Goal: Task Accomplishment & Management: Manage account settings

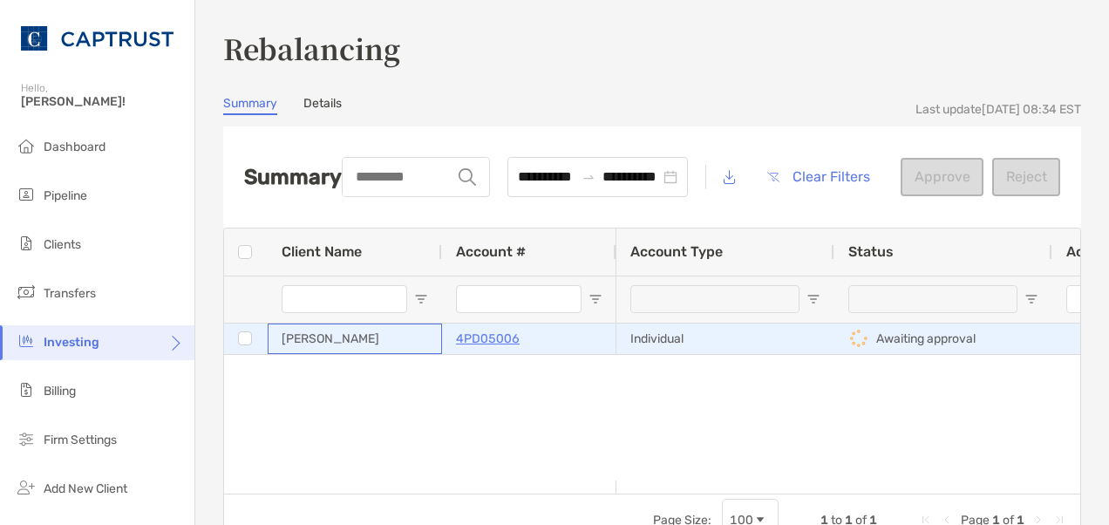
click at [318, 341] on div "[PERSON_NAME]" at bounding box center [355, 338] width 174 height 31
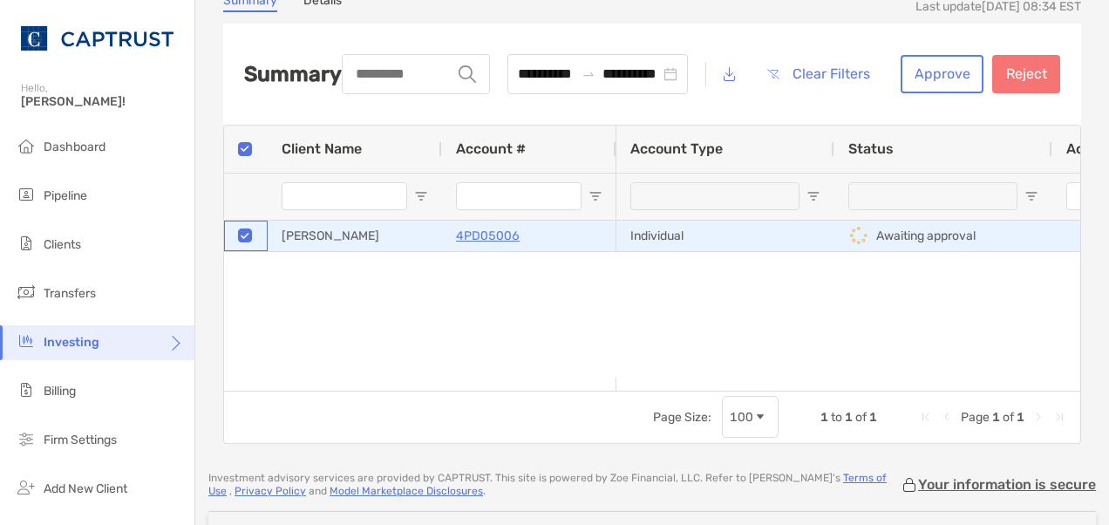
scroll to position [105, 0]
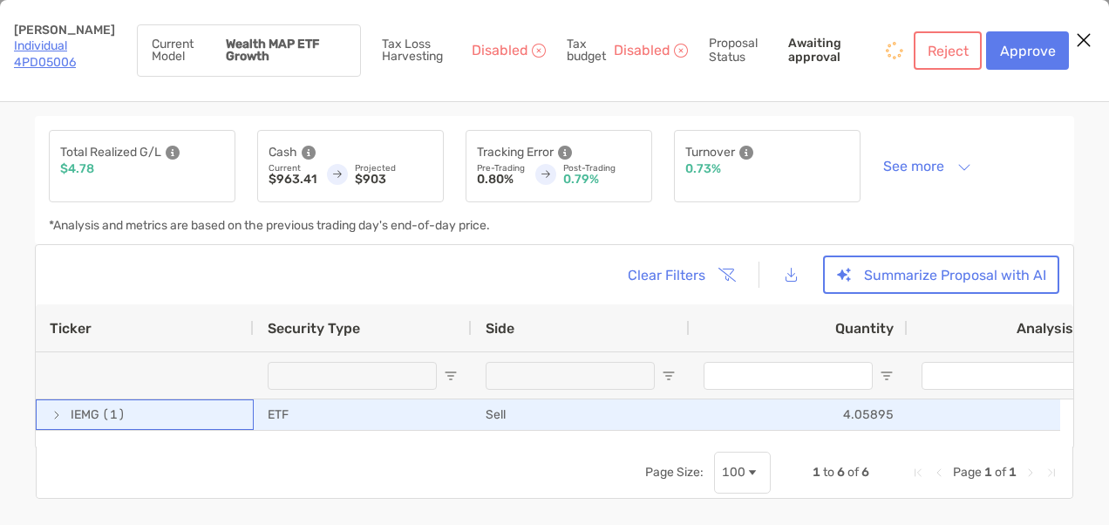
click at [53, 419] on span "[object Object]" at bounding box center [57, 415] width 14 height 14
click at [56, 411] on span "[object Object]" at bounding box center [57, 415] width 14 height 14
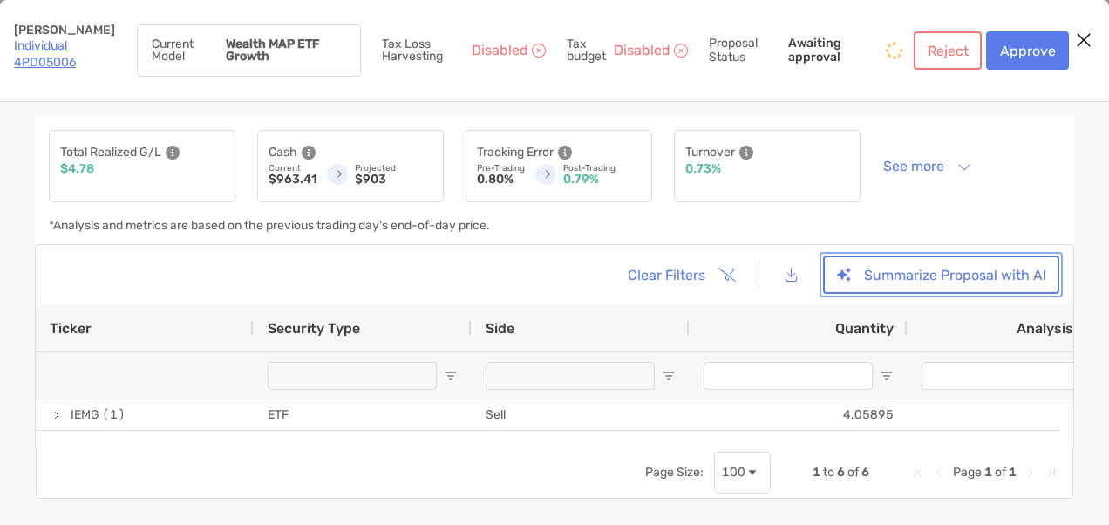
click at [894, 267] on button "Summarize Proposal with AI" at bounding box center [941, 274] width 236 height 38
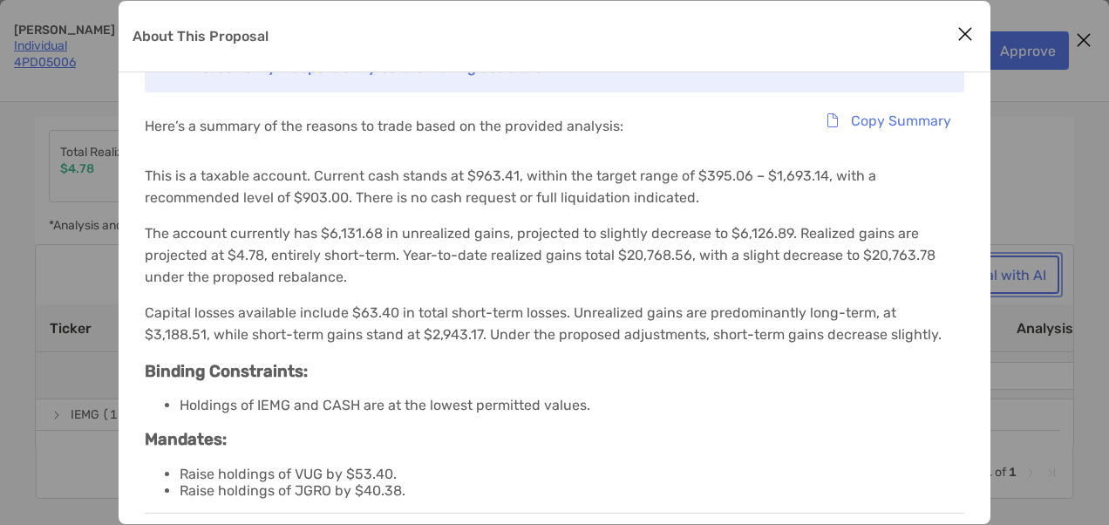
scroll to position [55, 0]
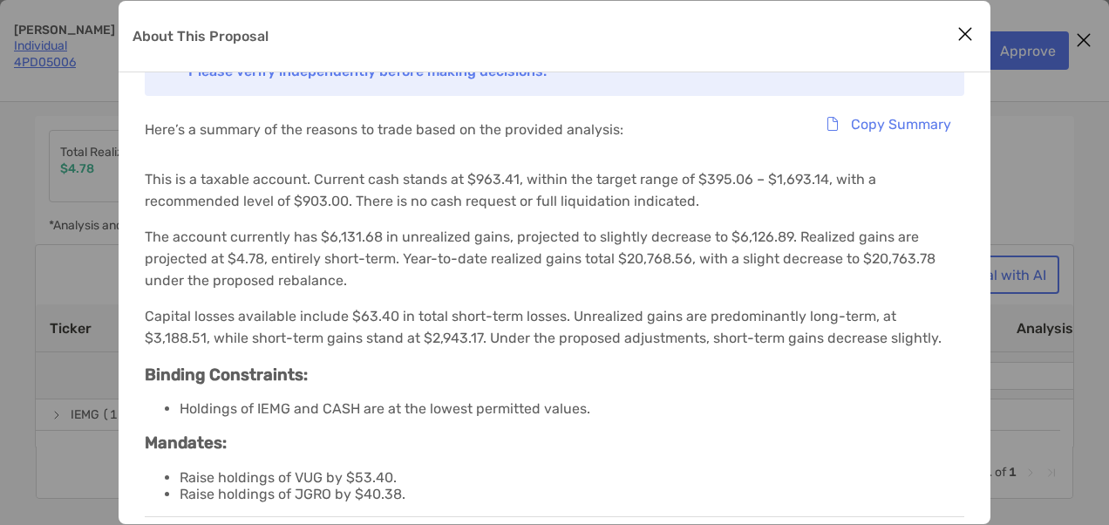
click at [959, 38] on icon "Close modal" at bounding box center [965, 34] width 16 height 21
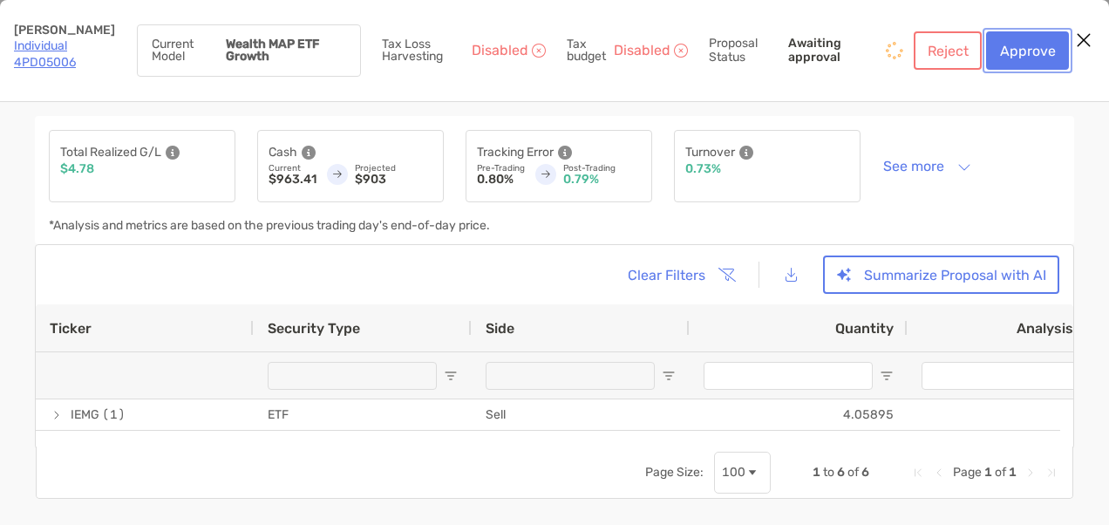
click at [1016, 44] on button "Approve" at bounding box center [1027, 50] width 83 height 38
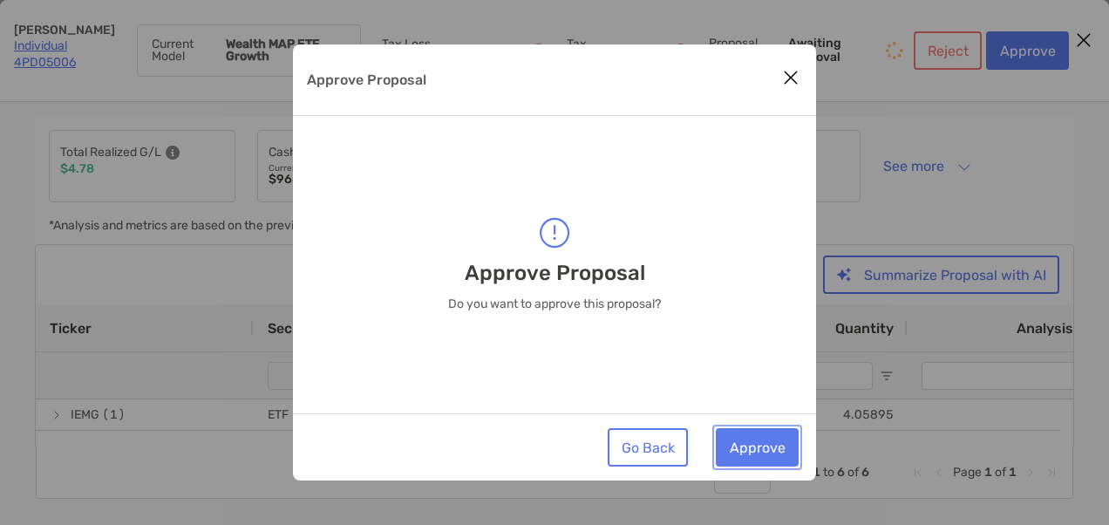
click at [767, 448] on button "Approve" at bounding box center [757, 447] width 83 height 38
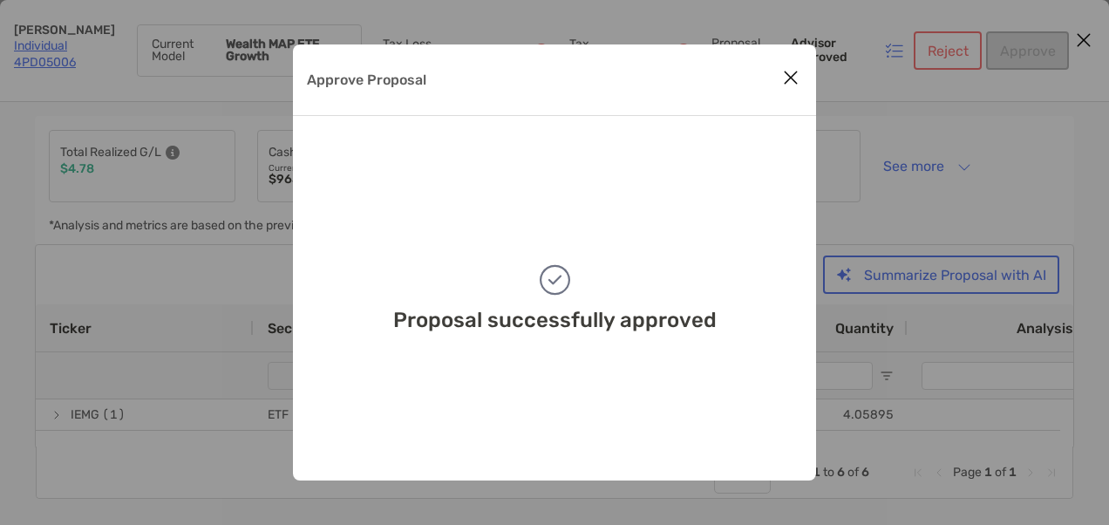
click at [786, 85] on icon "Close modal" at bounding box center [791, 77] width 16 height 21
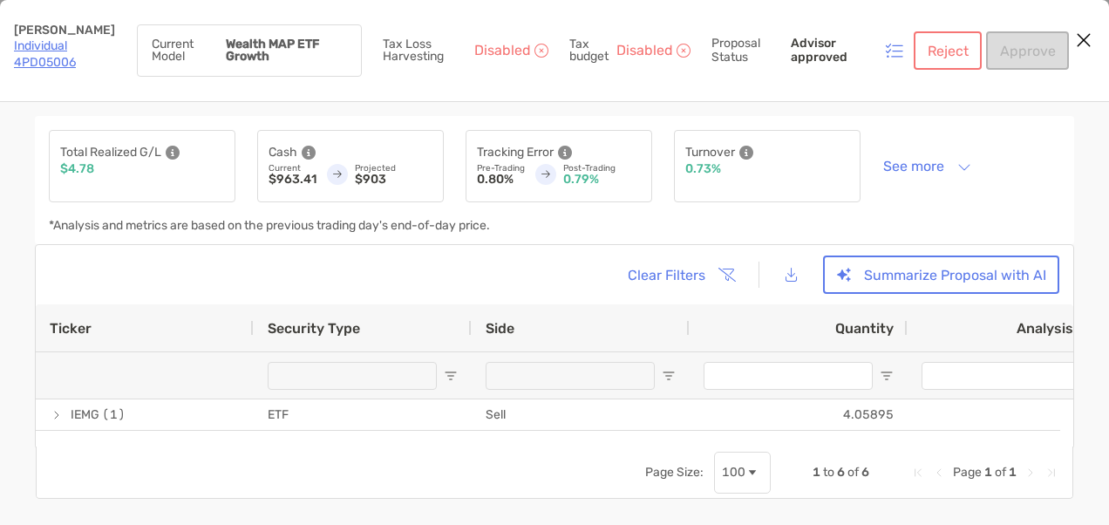
click at [1076, 37] on icon "Close modal" at bounding box center [1083, 40] width 16 height 21
click at [46, 44] on link "Individual 4PD05006" at bounding box center [45, 53] width 62 height 31
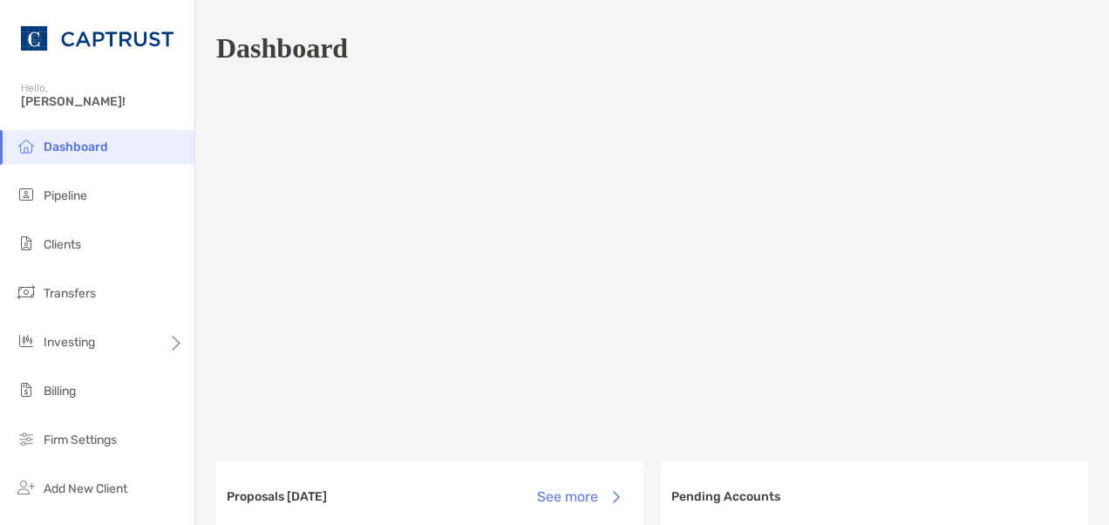
click at [90, 153] on span "Dashboard" at bounding box center [76, 146] width 64 height 15
